Goal: Information Seeking & Learning: Learn about a topic

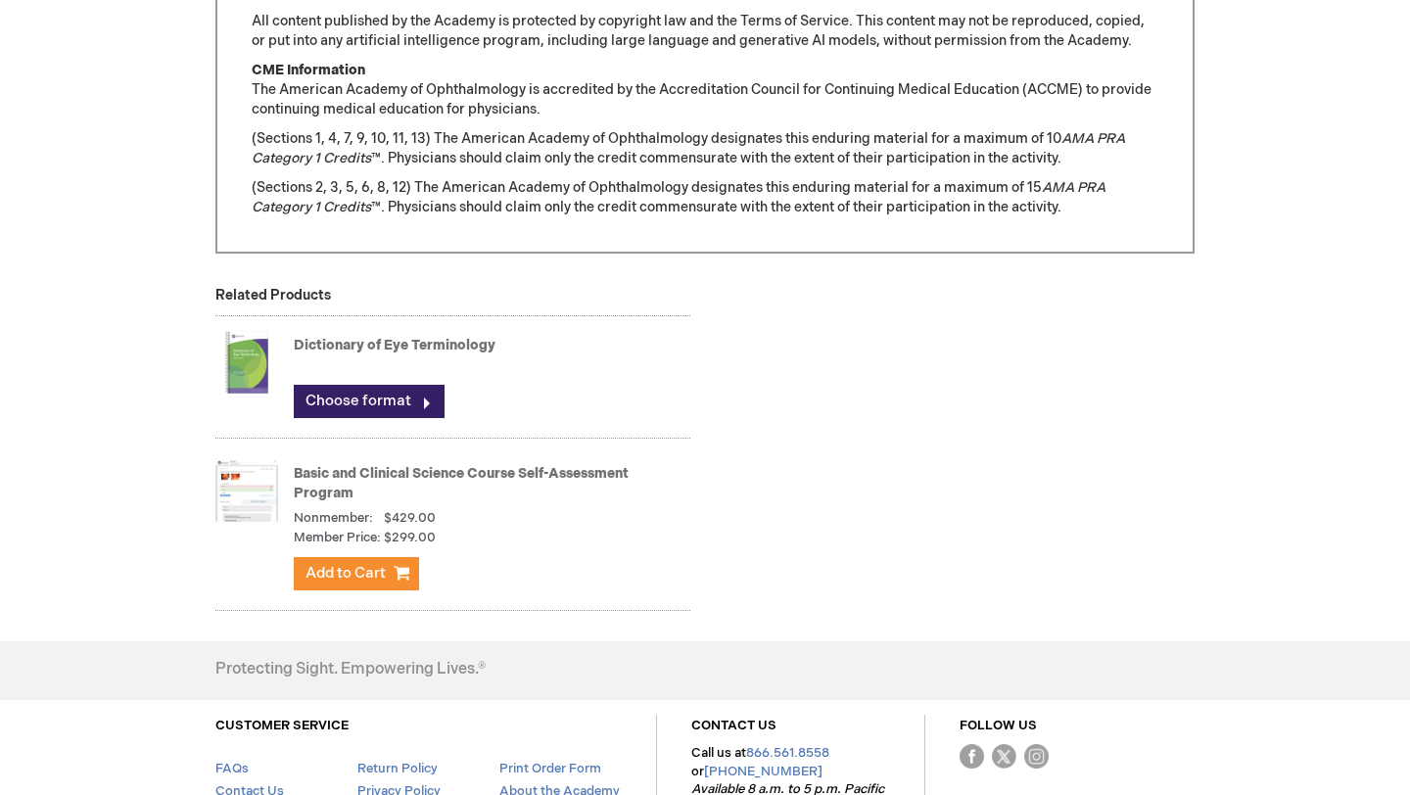
scroll to position [1903, 0]
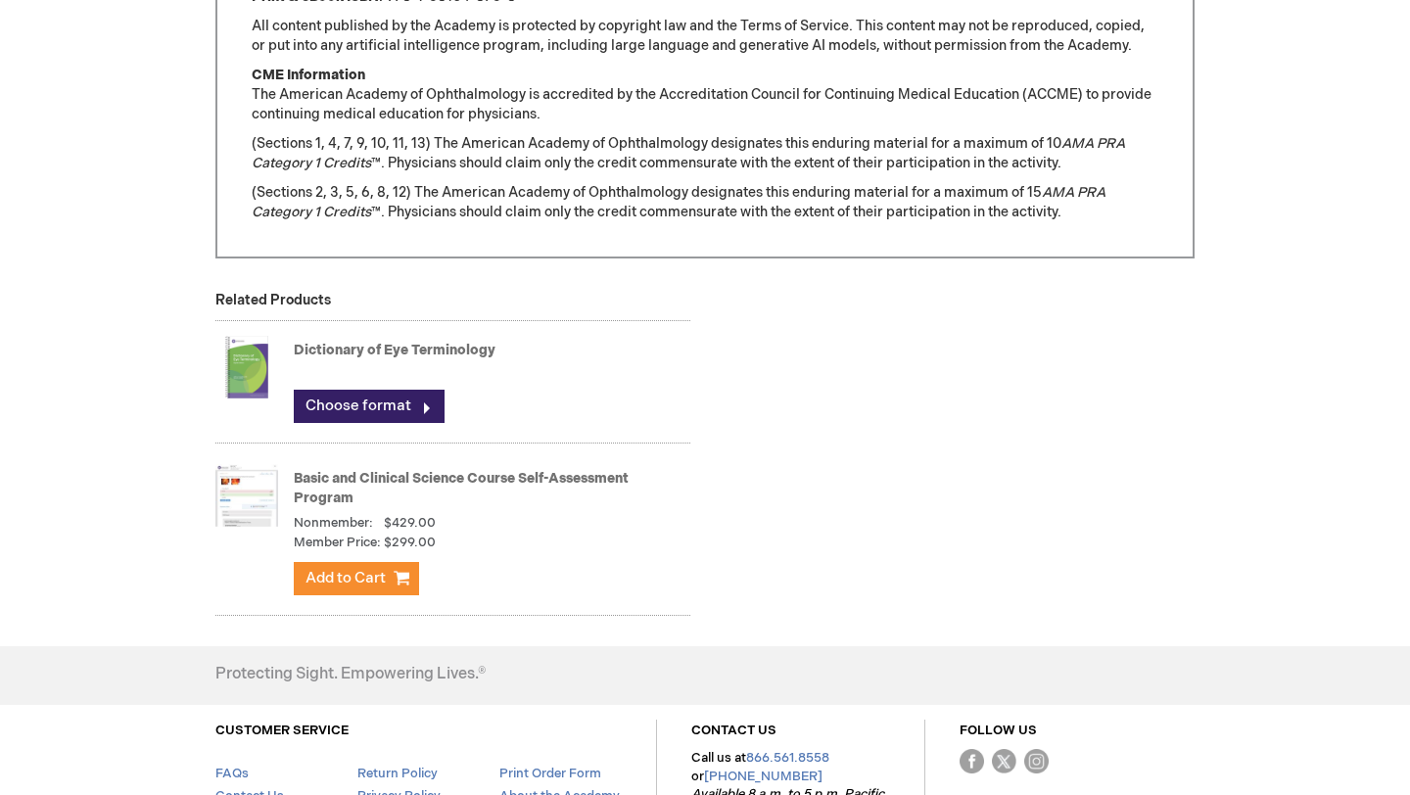
click at [346, 482] on link "Basic and Clinical Science Course Self-Assessment Program" at bounding box center [461, 488] width 335 height 36
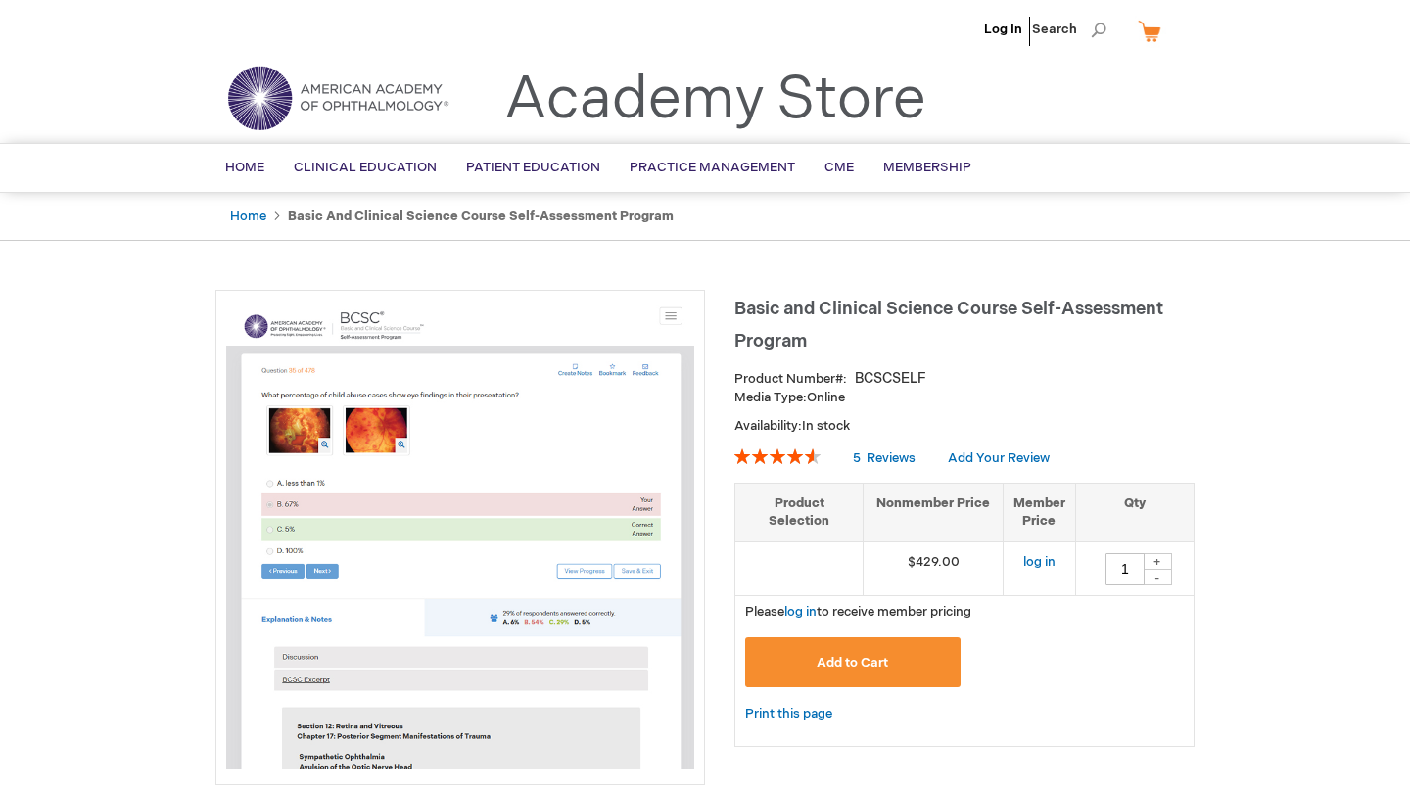
click at [599, 106] on link "Academy Store" at bounding box center [715, 100] width 422 height 70
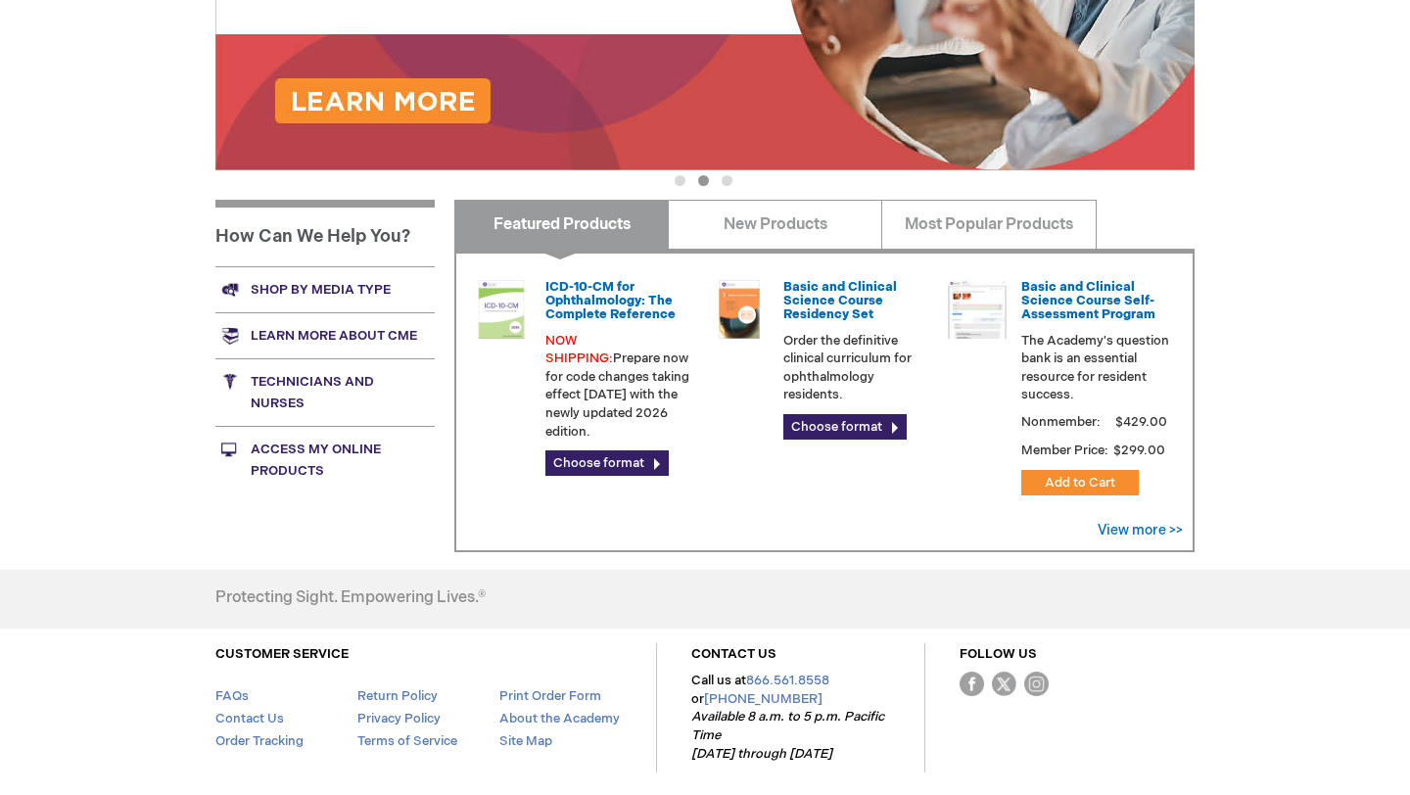
scroll to position [503, 0]
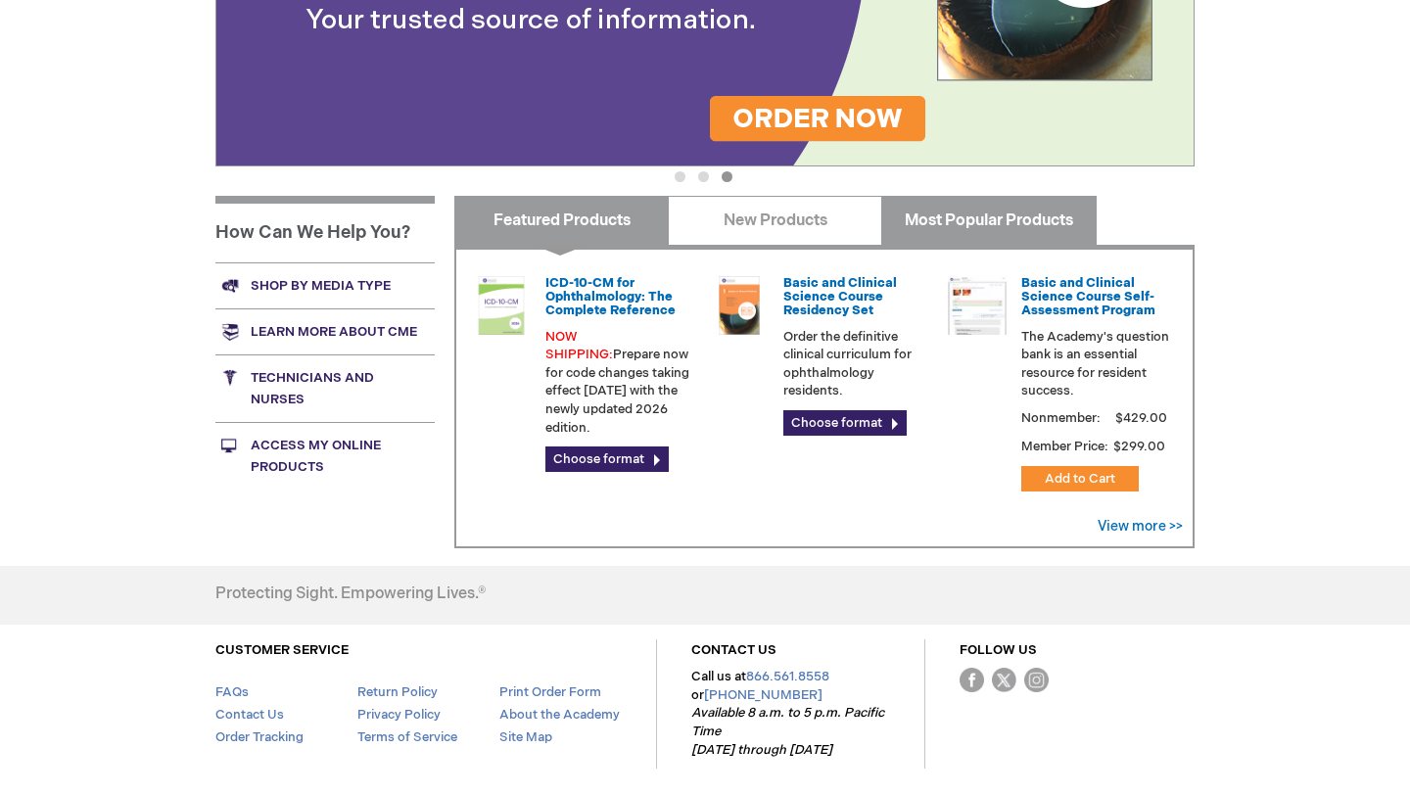
click at [951, 222] on link "Most Popular Products" at bounding box center [988, 220] width 214 height 49
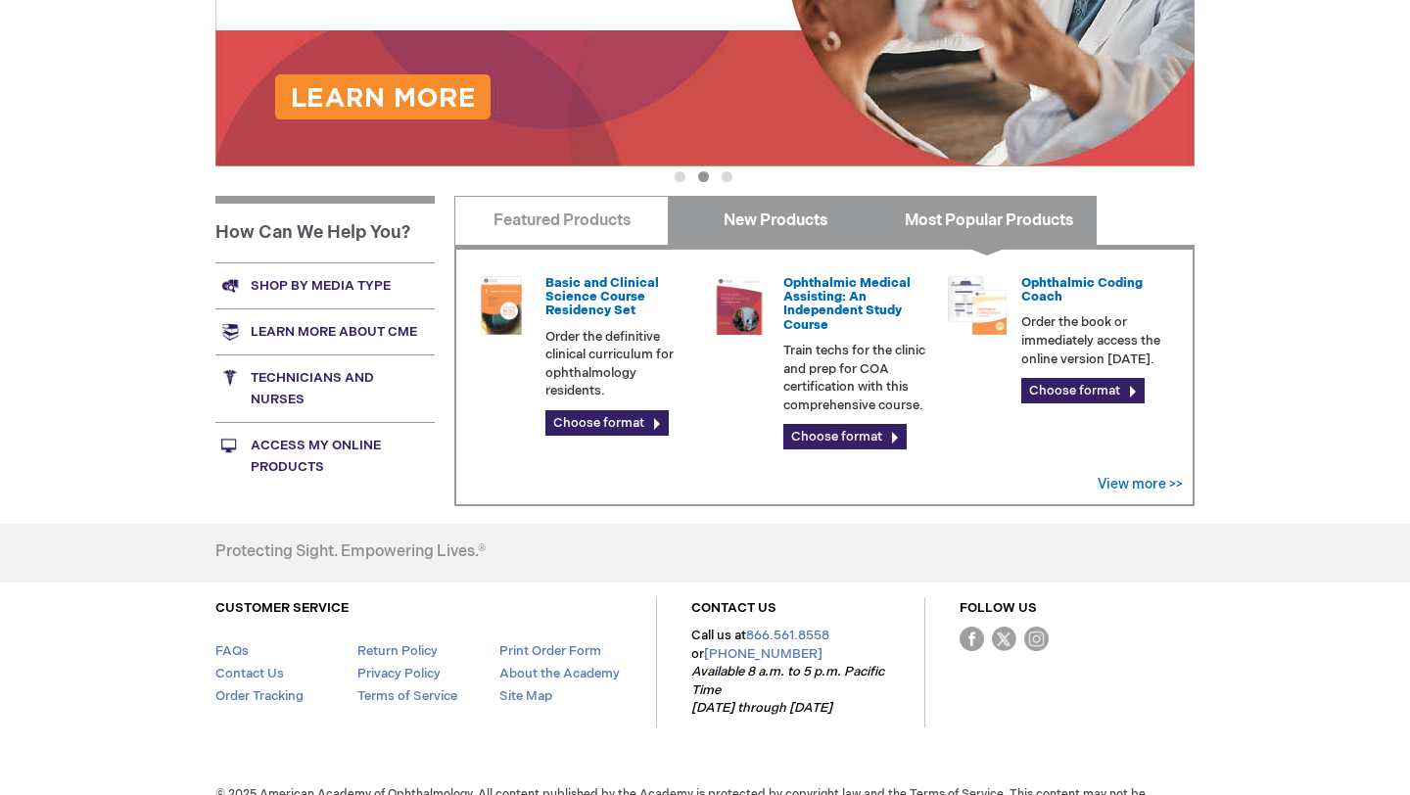
click at [817, 229] on link "New Products" at bounding box center [775, 220] width 214 height 49
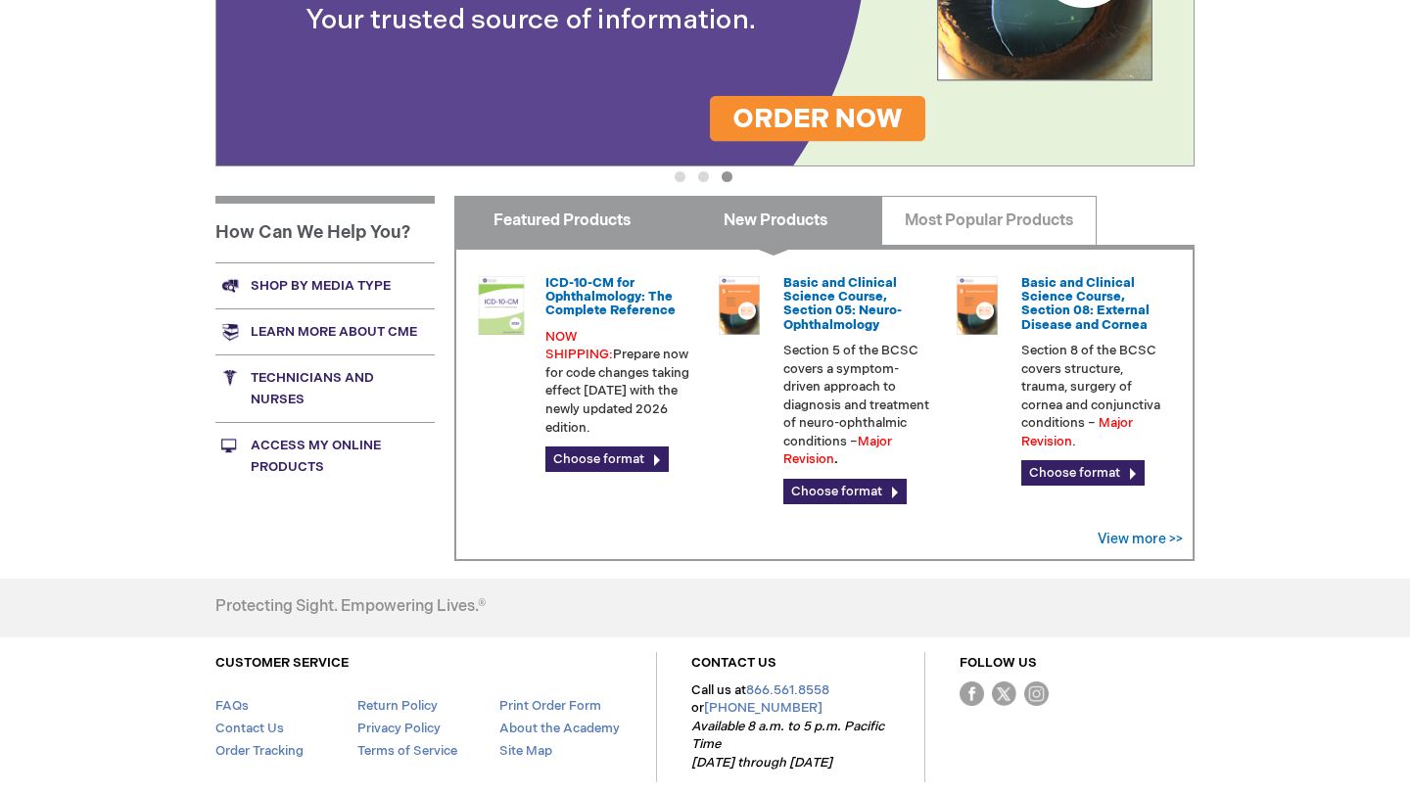
click at [636, 221] on link "Featured Products" at bounding box center [561, 220] width 214 height 49
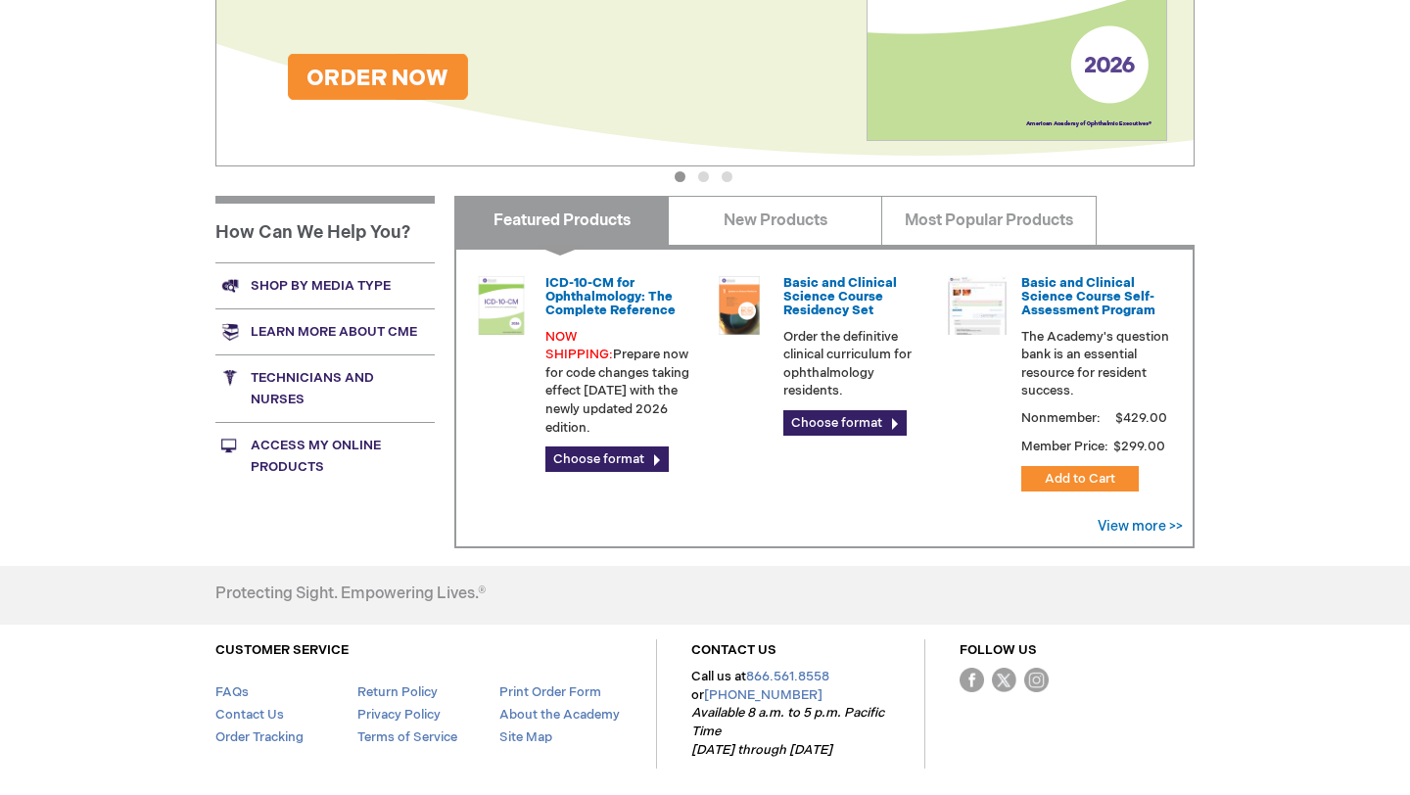
click at [289, 282] on link "Shop by media type" at bounding box center [324, 285] width 219 height 46
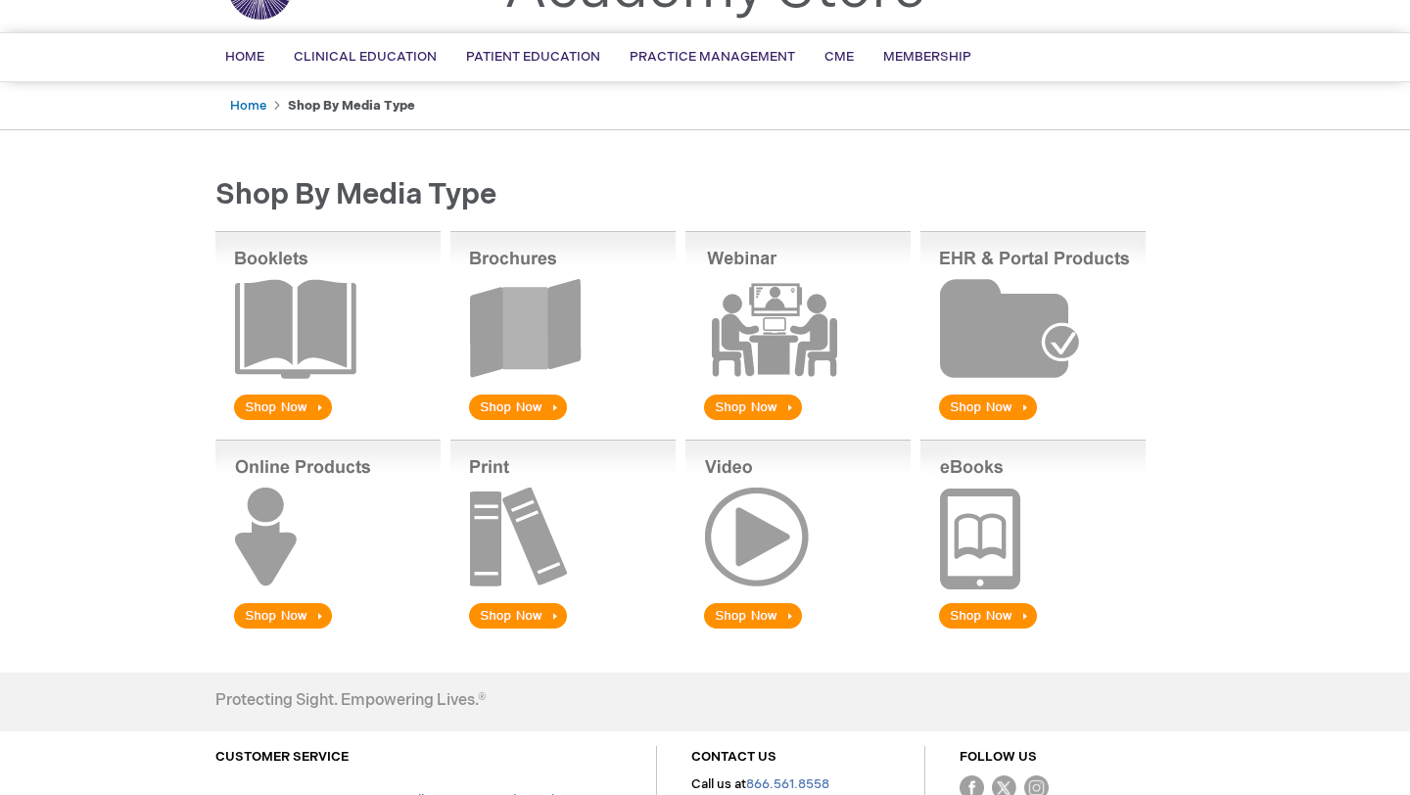
scroll to position [167, 0]
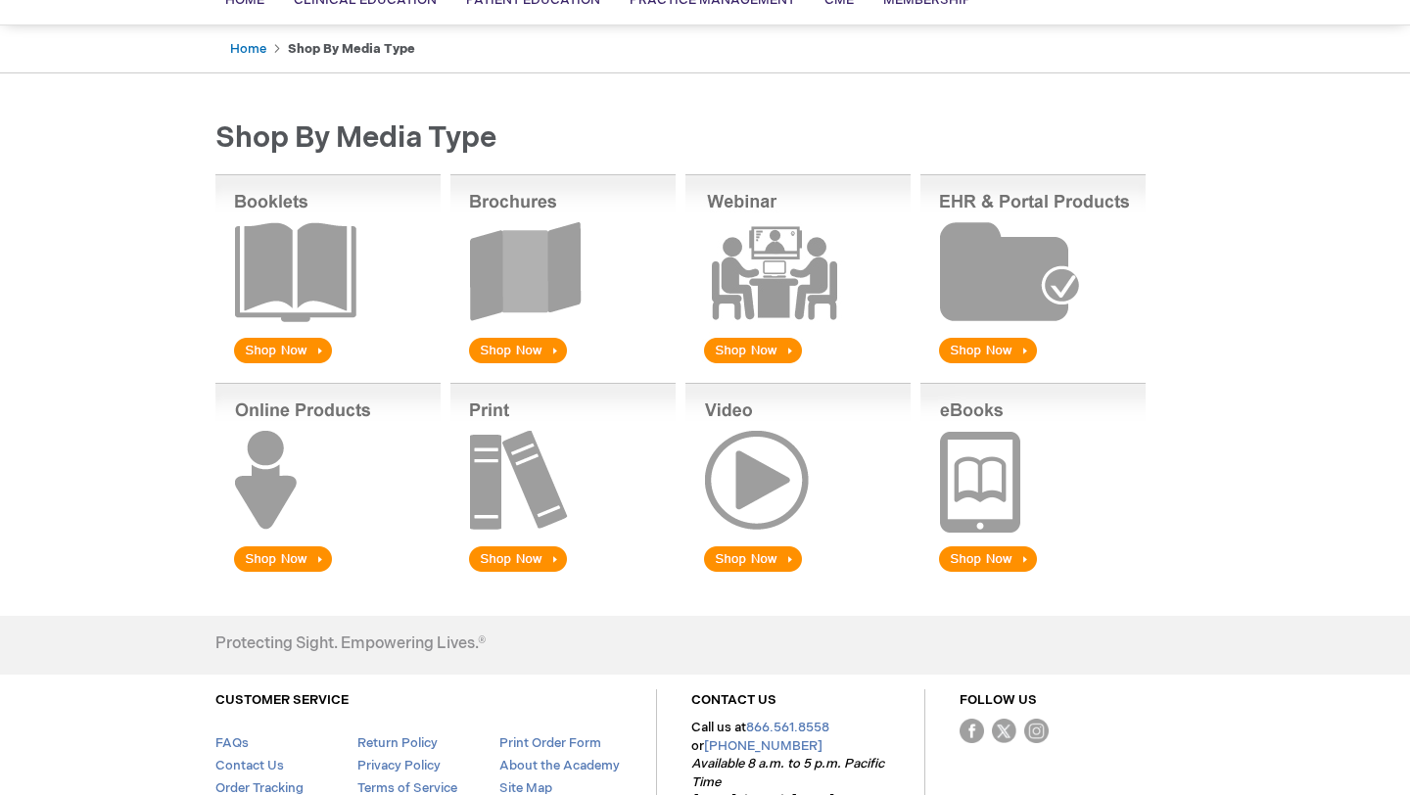
click at [286, 350] on img at bounding box center [327, 270] width 225 height 193
click at [299, 563] on img at bounding box center [327, 479] width 225 height 193
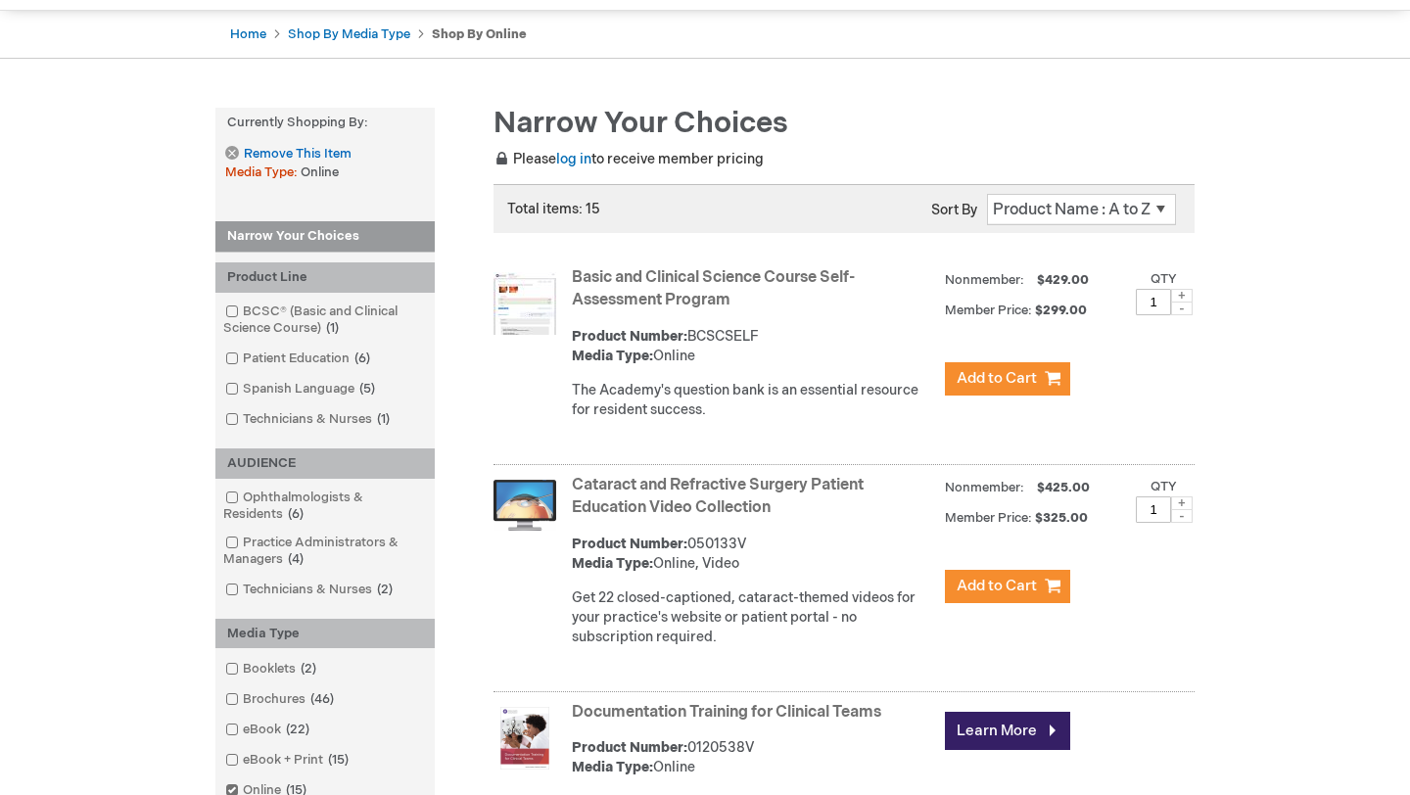
scroll to position [274, 0]
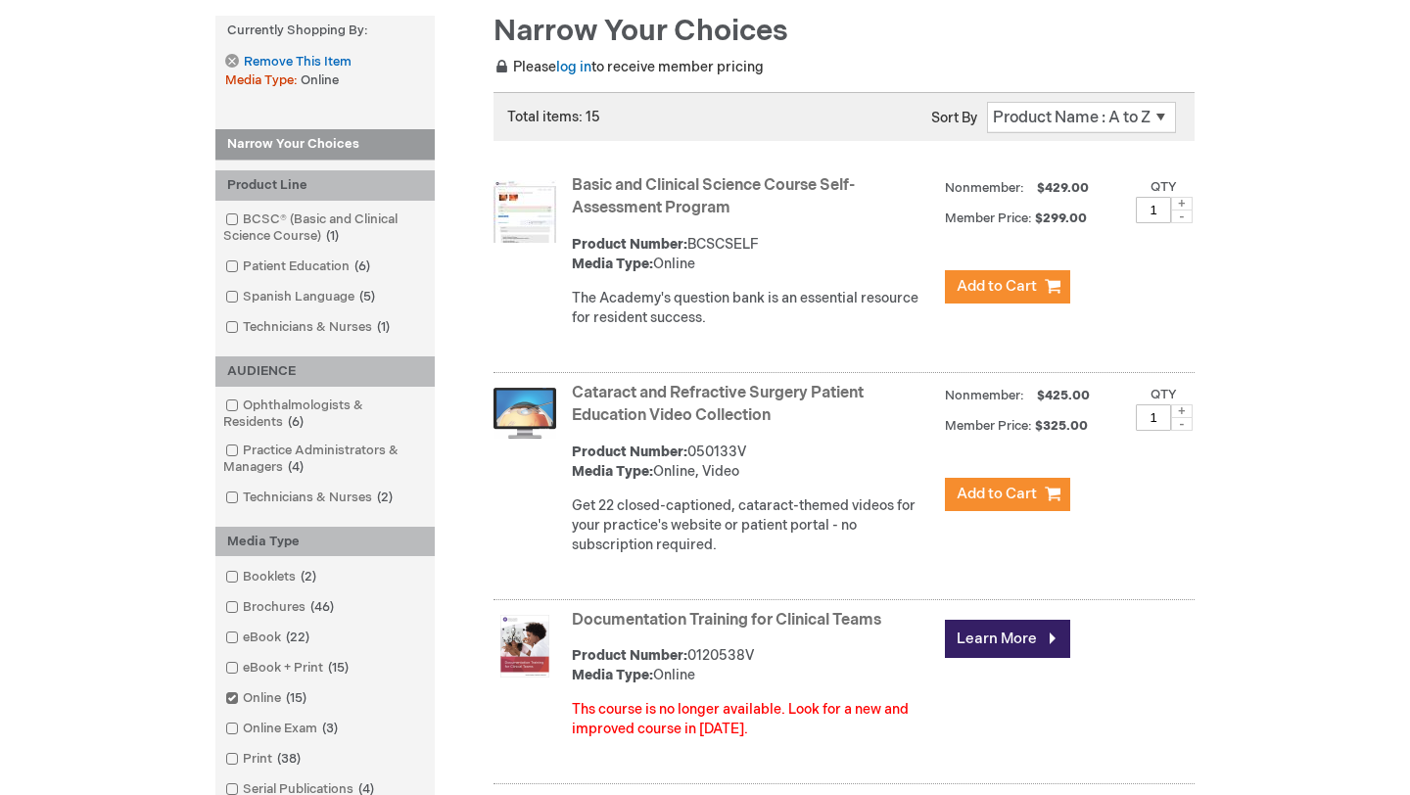
click at [712, 194] on link "Basic and Clinical Science Course Self-Assessment Program" at bounding box center [713, 196] width 283 height 41
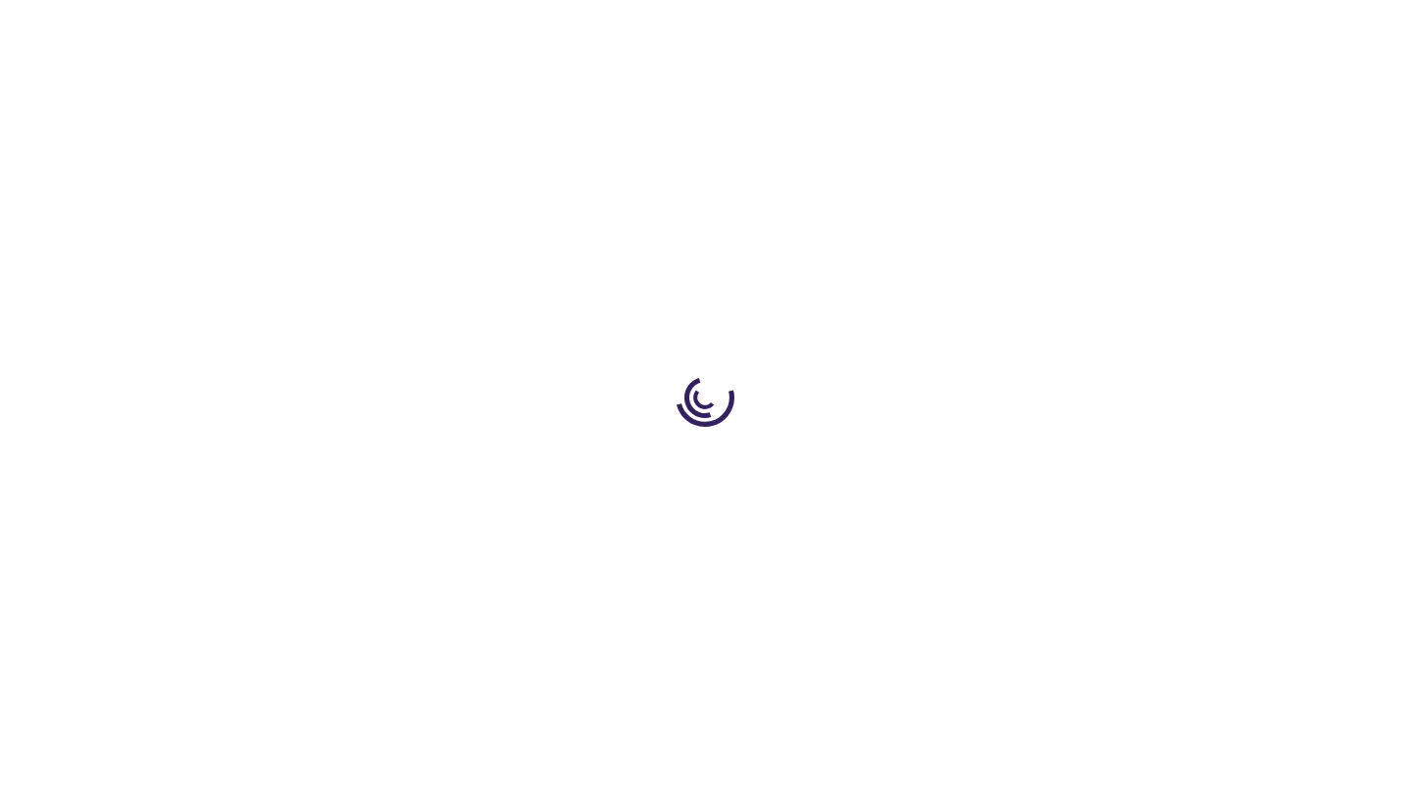
click at [787, 183] on div at bounding box center [705, 397] width 1410 height 795
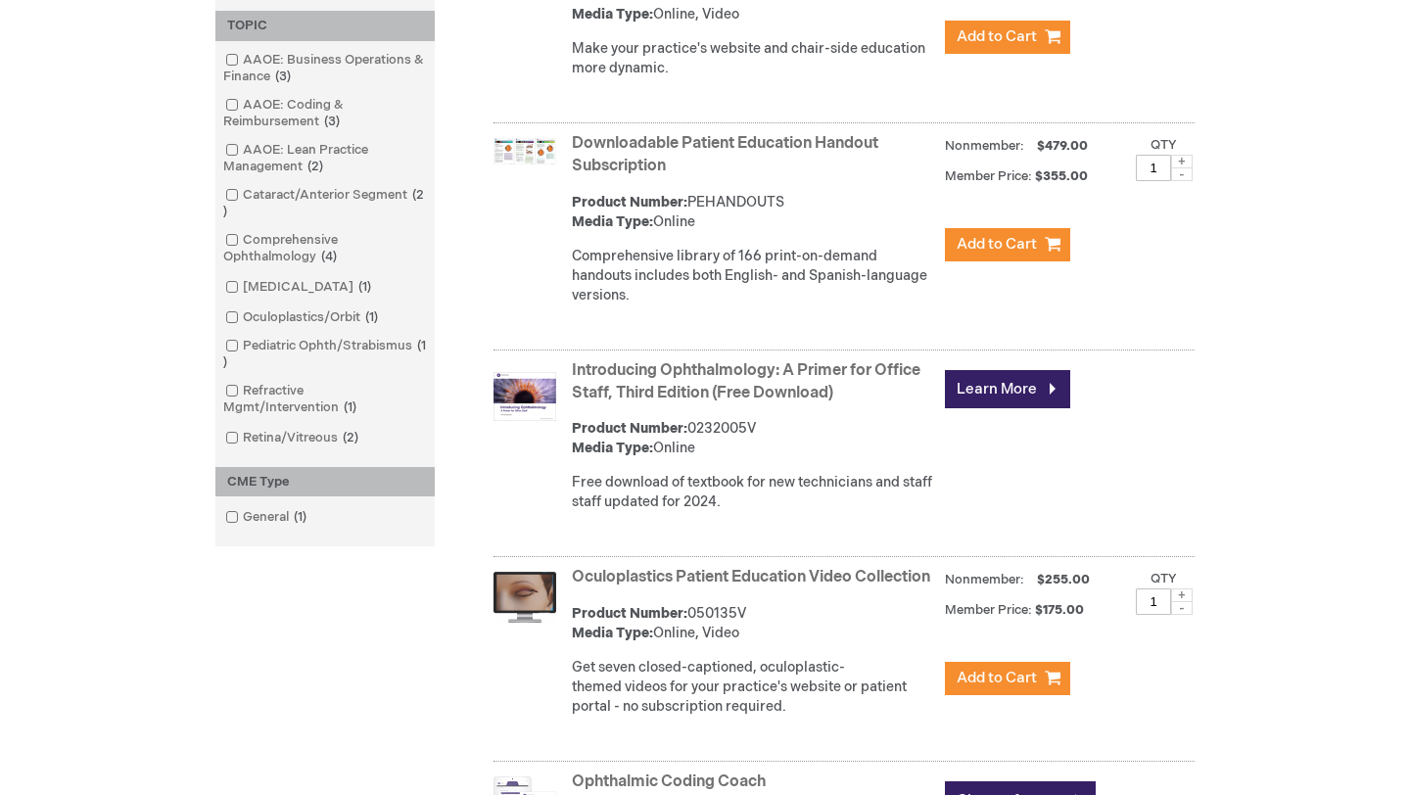
scroll to position [465, 0]
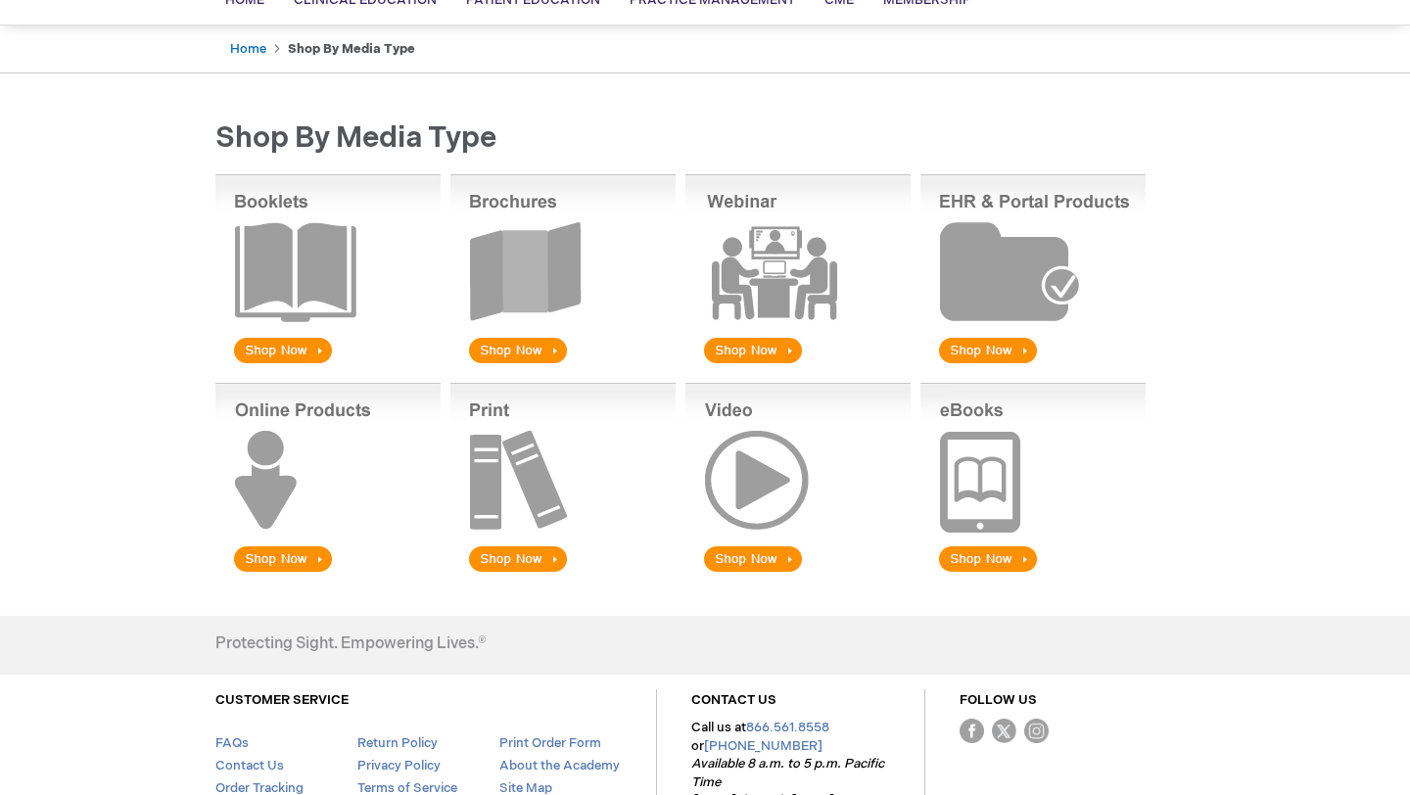
click at [527, 563] on img at bounding box center [562, 479] width 225 height 193
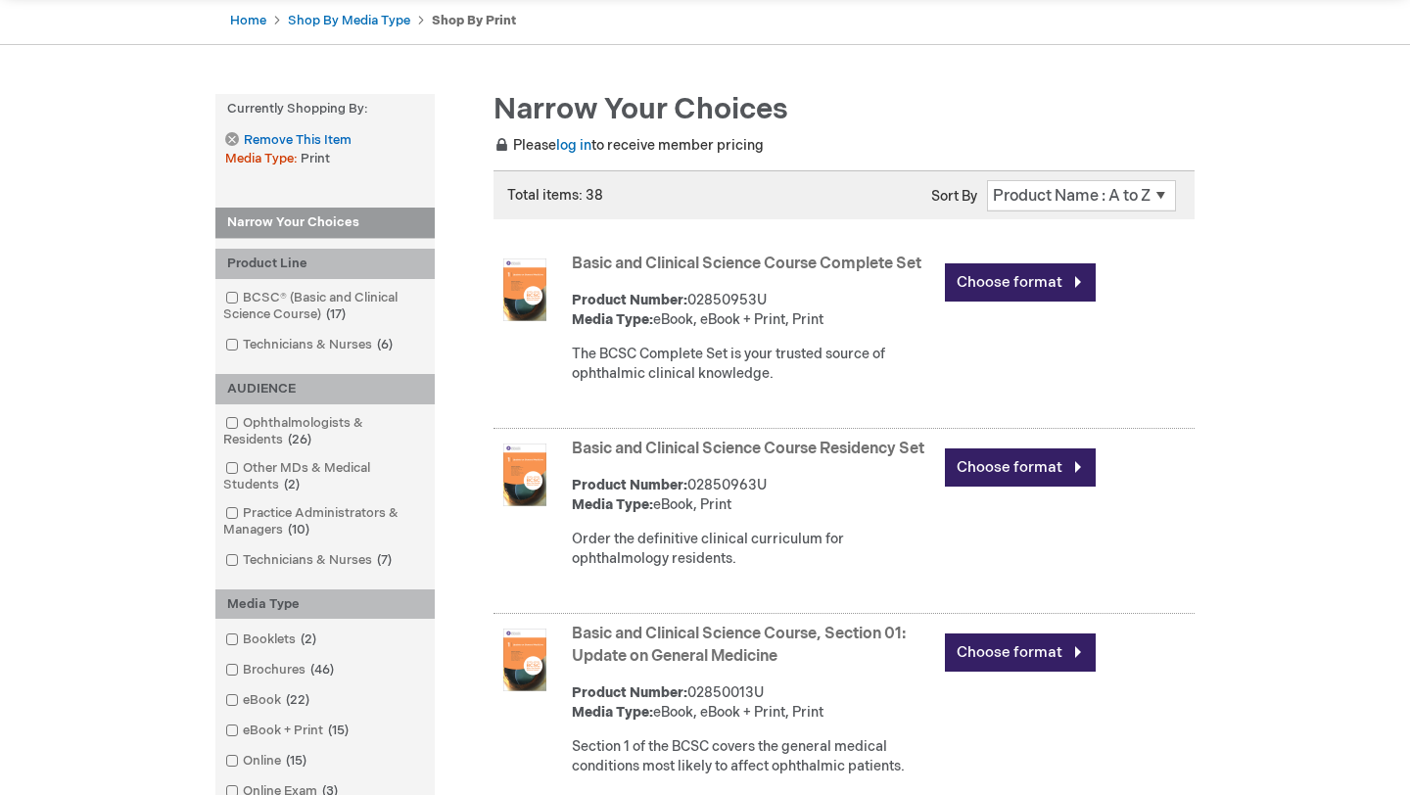
scroll to position [203, 0]
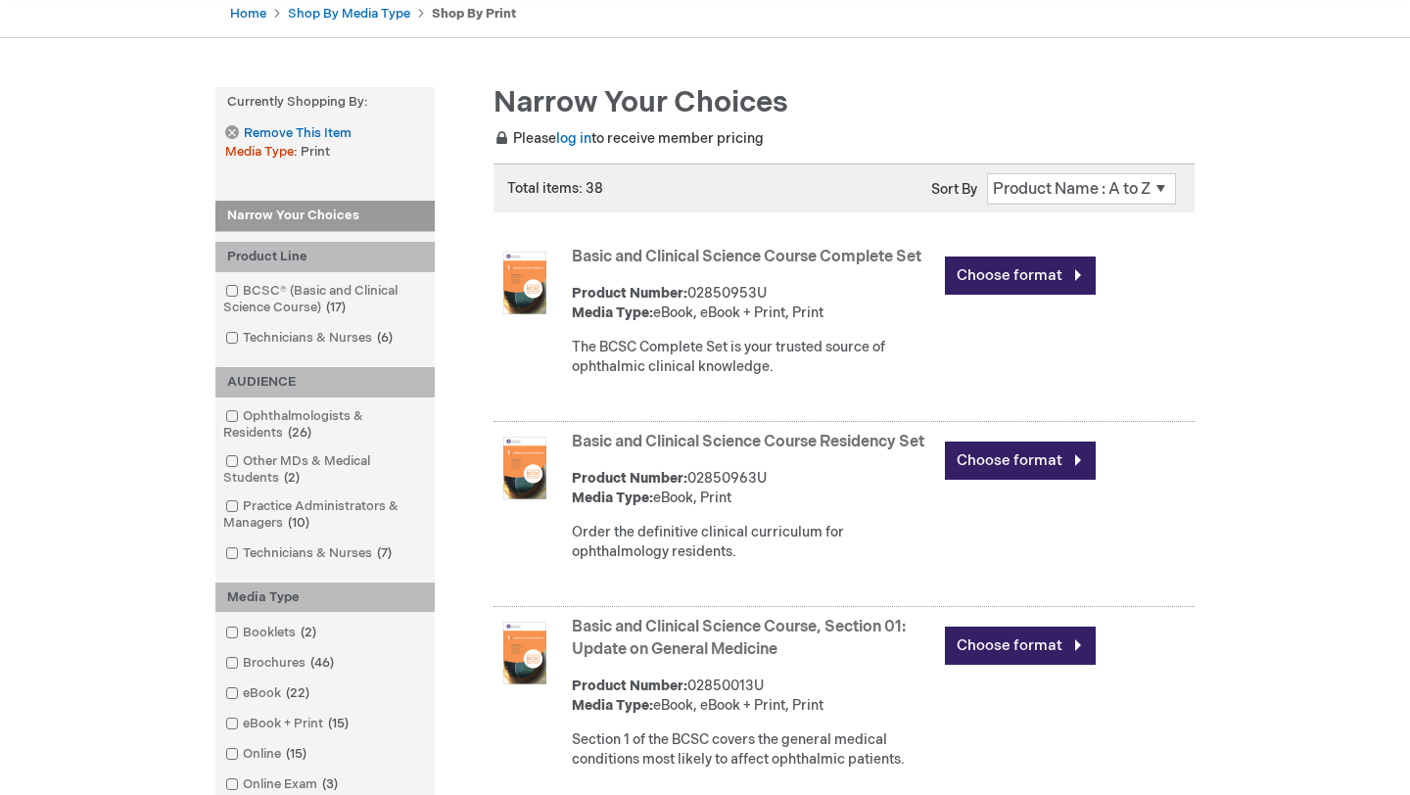
drag, startPoint x: 570, startPoint y: 255, endPoint x: 821, endPoint y: 261, distance: 251.7
click at [821, 261] on div "Basic and Clinical Science Course Complete Set Product Number: 02850953U Media …" at bounding box center [843, 332] width 701 height 180
copy link "Basic and Clinical Science Course"
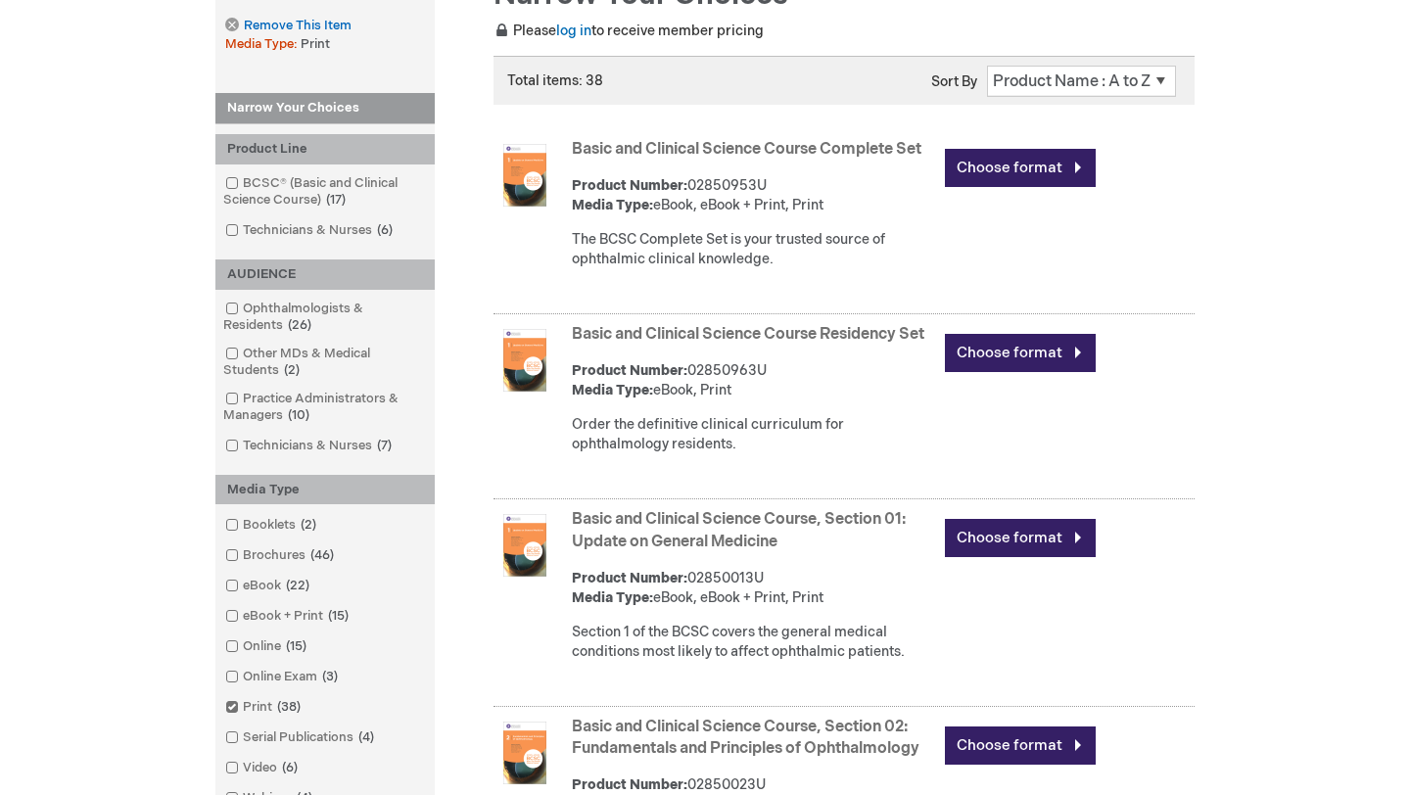
scroll to position [309, 0]
click at [838, 147] on link "Basic and Clinical Science Course Complete Set" at bounding box center [747, 150] width 350 height 19
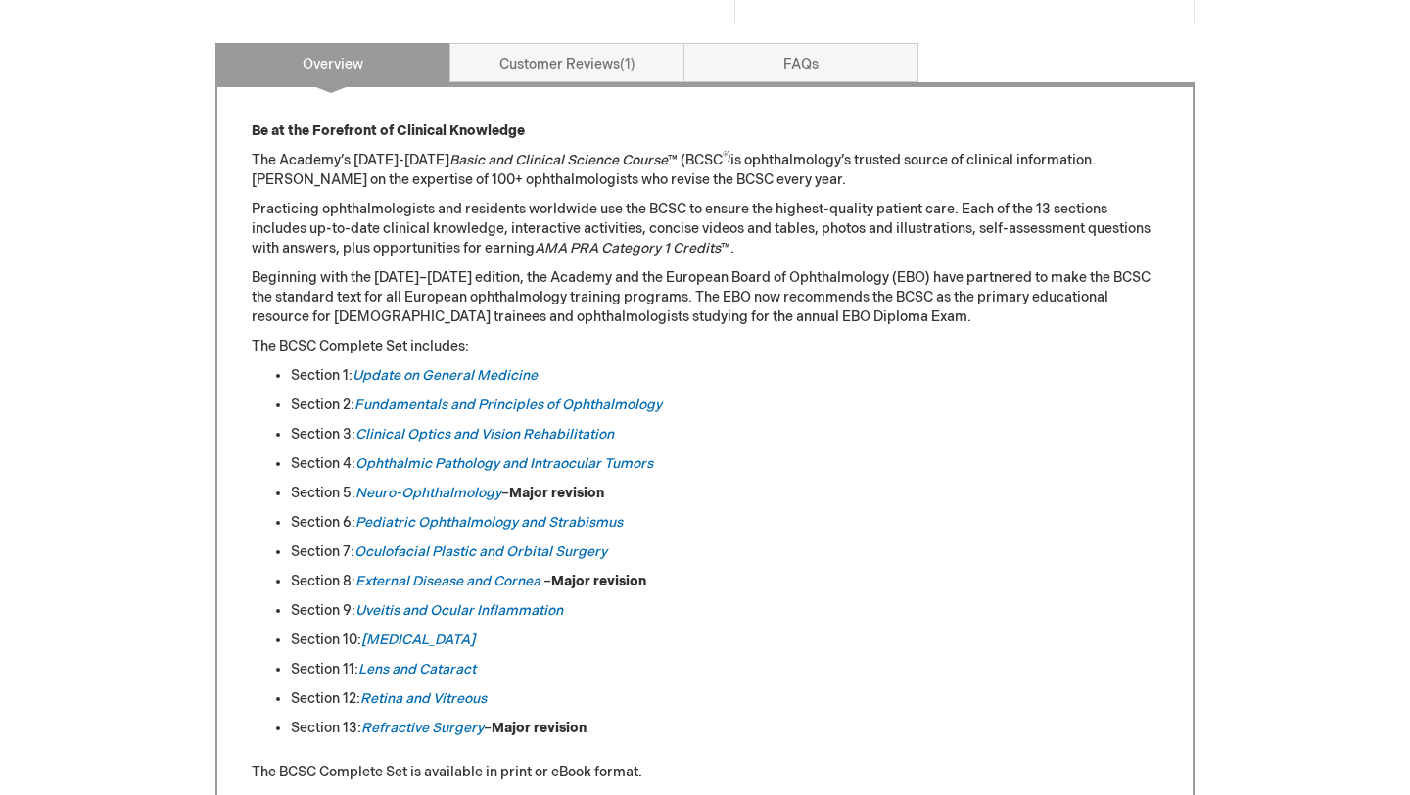
scroll to position [256, 0]
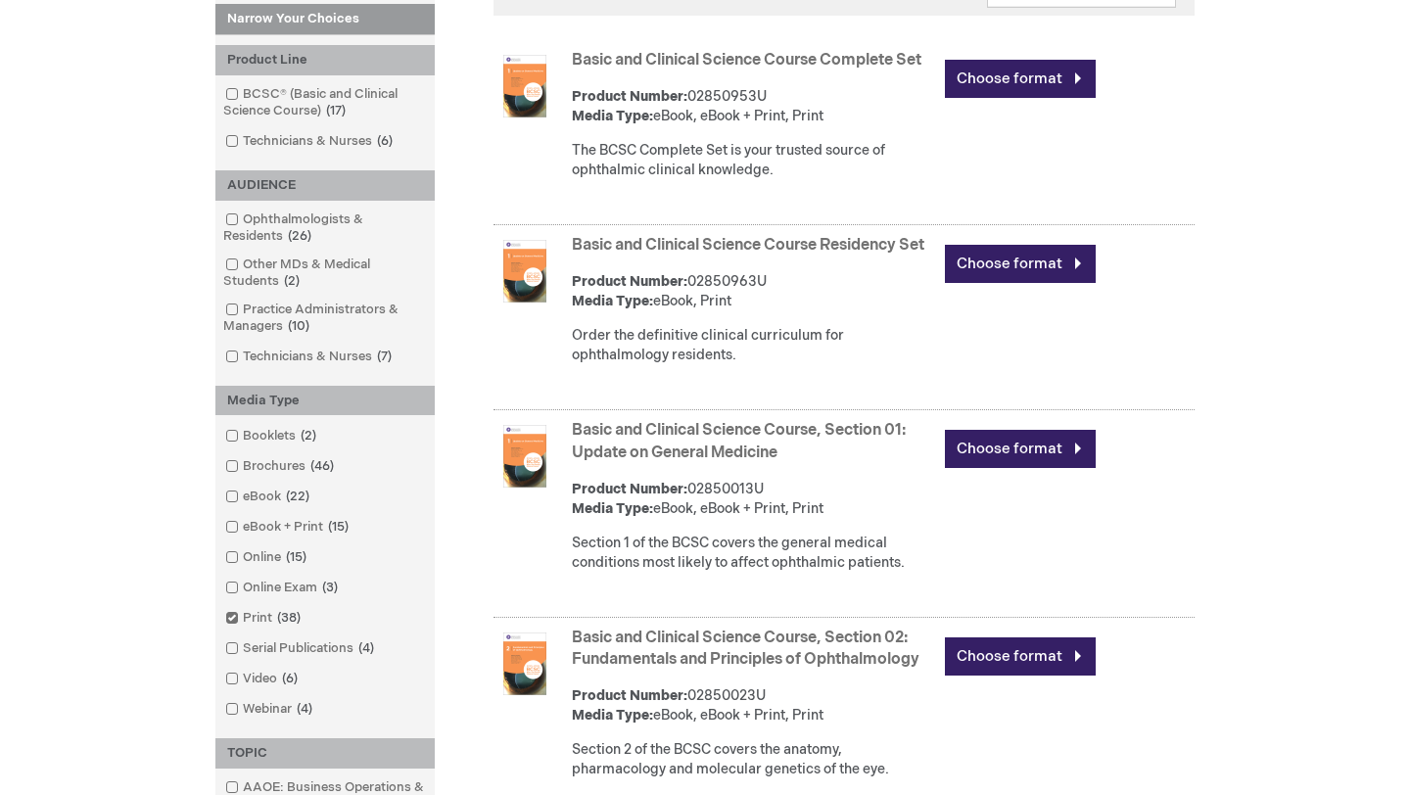
scroll to position [400, 0]
click at [781, 247] on link "Basic and Clinical Science Course Residency Set" at bounding box center [748, 244] width 352 height 19
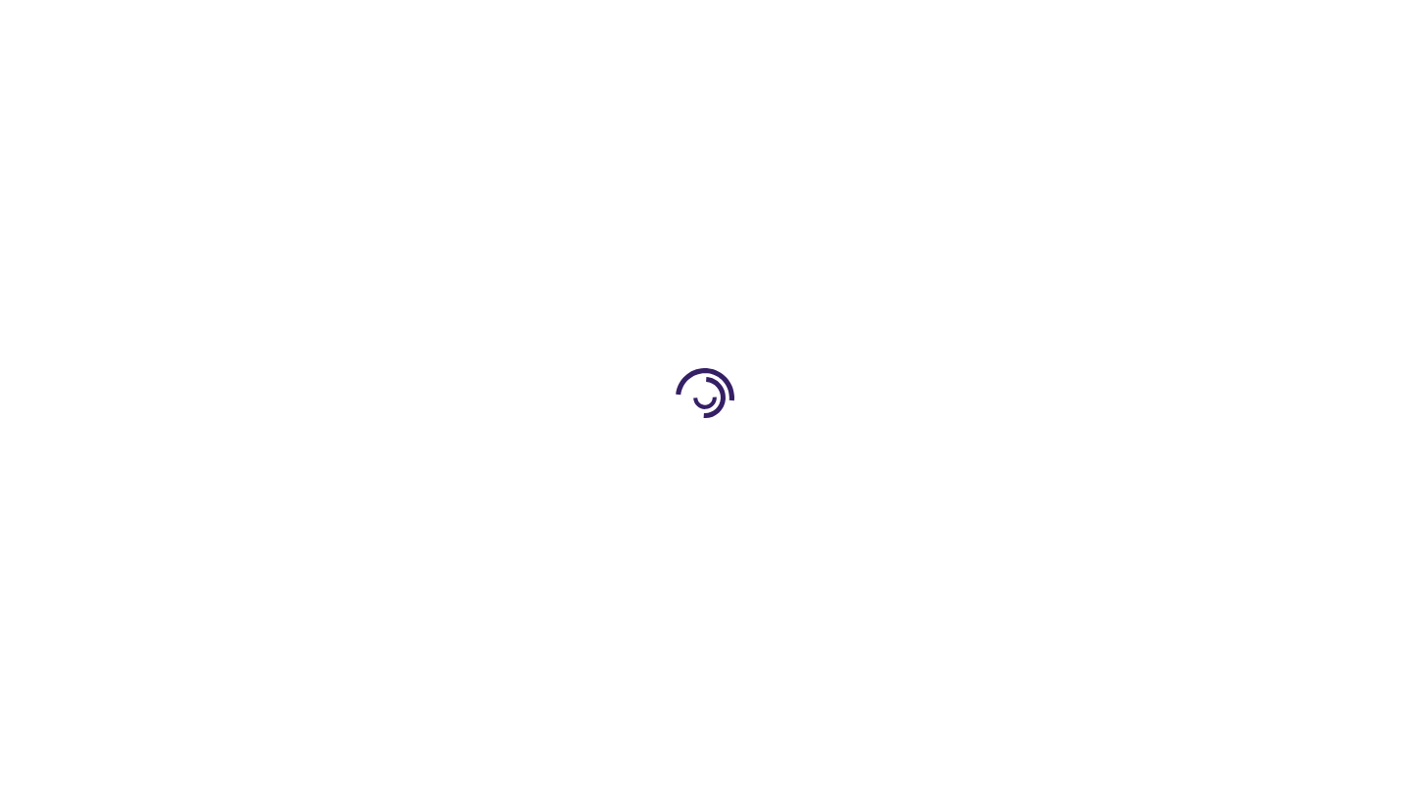
type input "0"
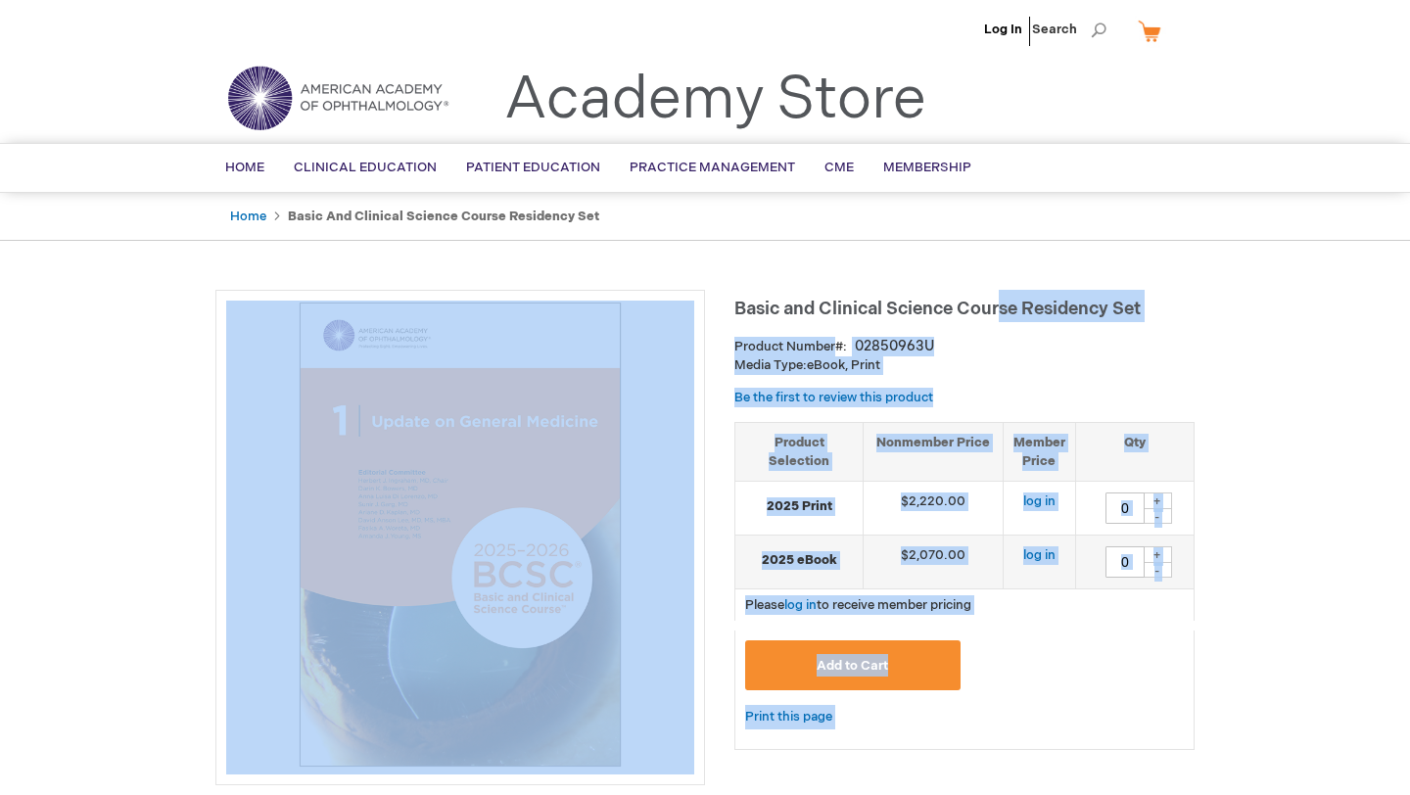
drag, startPoint x: 731, startPoint y: 302, endPoint x: 1000, endPoint y: 305, distance: 268.3
click at [1000, 305] on span "Basic and Clinical Science Course Residency Set" at bounding box center [937, 309] width 406 height 21
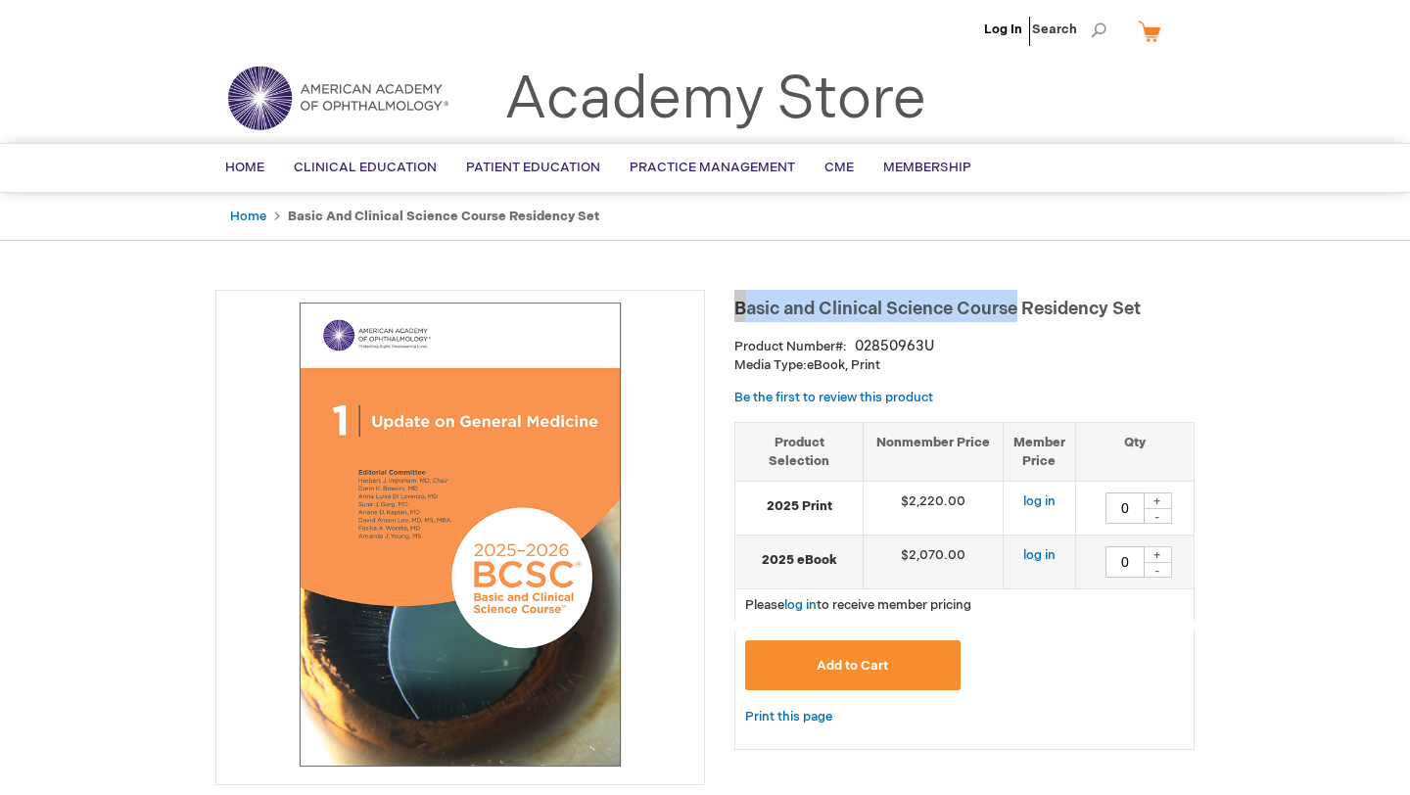
drag, startPoint x: 734, startPoint y: 308, endPoint x: 1014, endPoint y: 319, distance: 280.2
click at [1014, 319] on span "Basic and Clinical Science Course Residency Set" at bounding box center [937, 309] width 406 height 21
copy span "Basic and Clinical Science Course"
